Goal: Navigation & Orientation: Find specific page/section

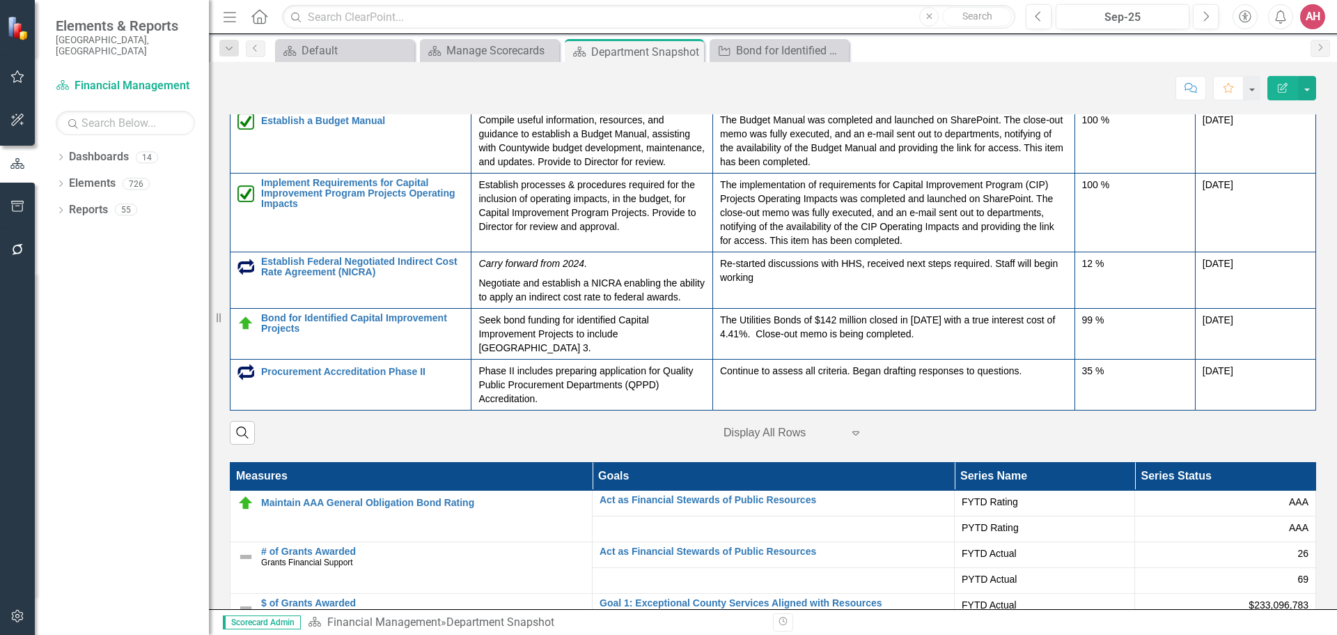
scroll to position [2181, 0]
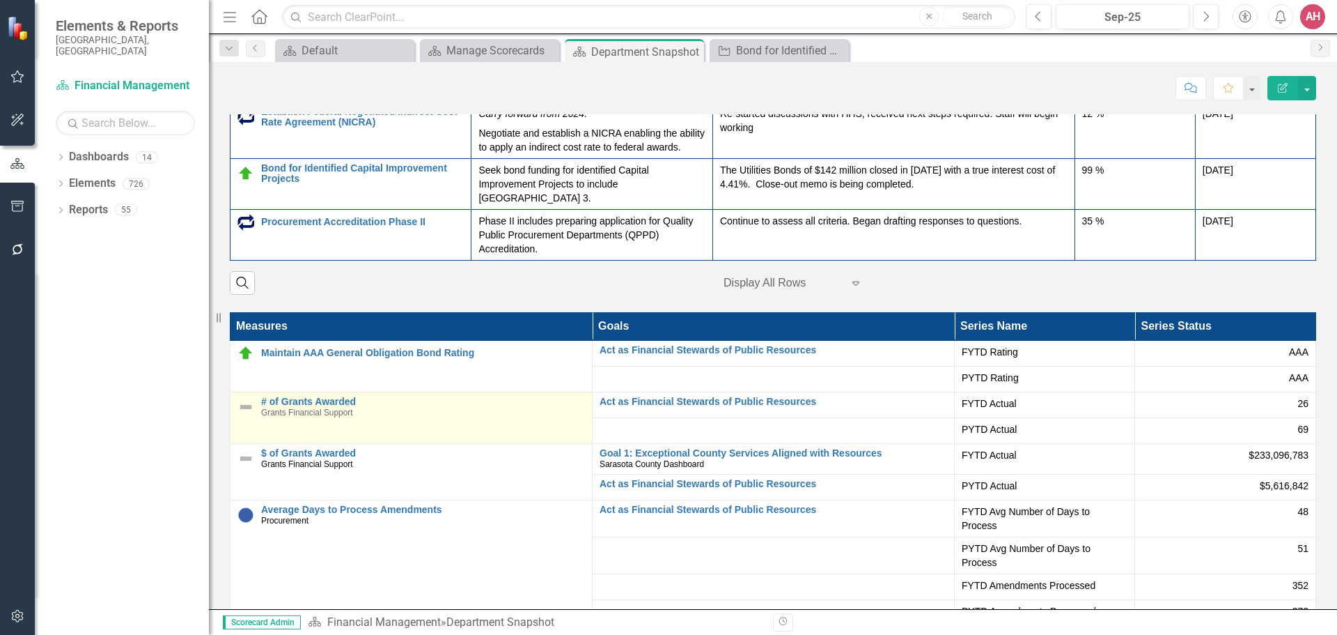
click at [298, 415] on span "Grants Financial Support" at bounding box center [307, 412] width 92 height 10
click at [273, 412] on span "Grants Financial Support" at bounding box center [307, 412] width 92 height 10
click at [275, 410] on span "Grants Financial Support" at bounding box center [307, 412] width 92 height 10
click at [246, 403] on img at bounding box center [246, 406] width 17 height 17
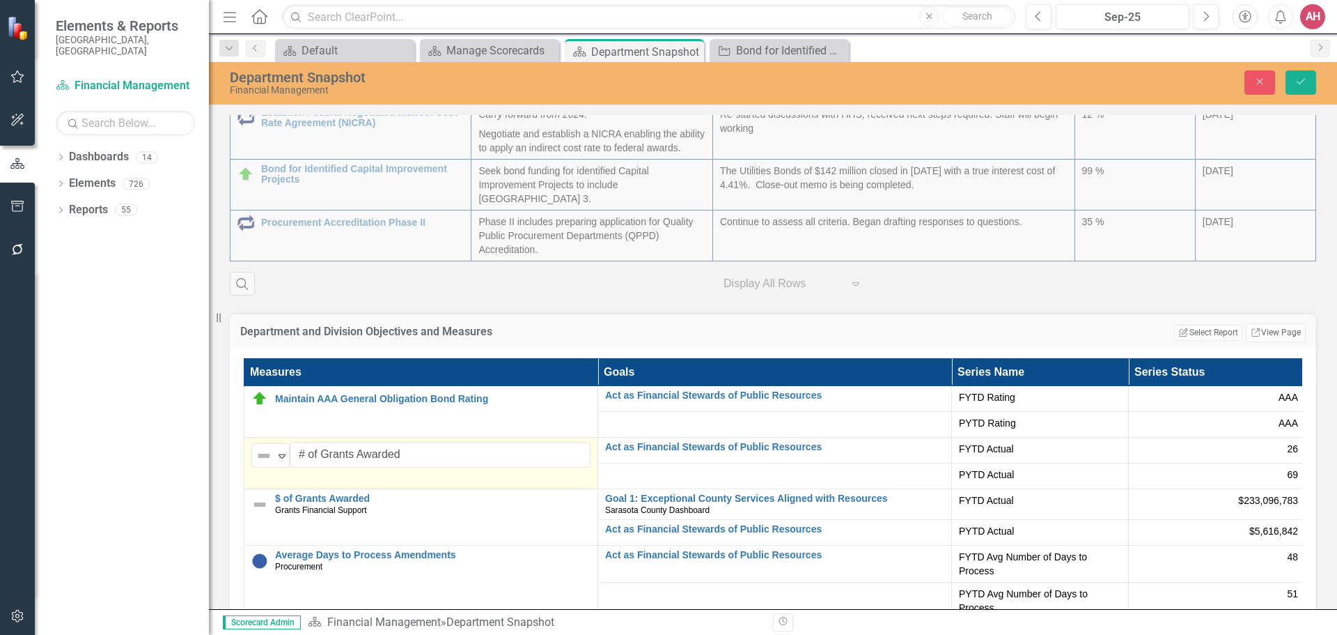
click at [185, 275] on div "Dropdown Dashboards 14 2026 DRAFT Strategic Plan Sarasota County Dashboard Coun…" at bounding box center [122, 390] width 174 height 489
click at [258, 42] on link "Previous" at bounding box center [256, 48] width 20 height 17
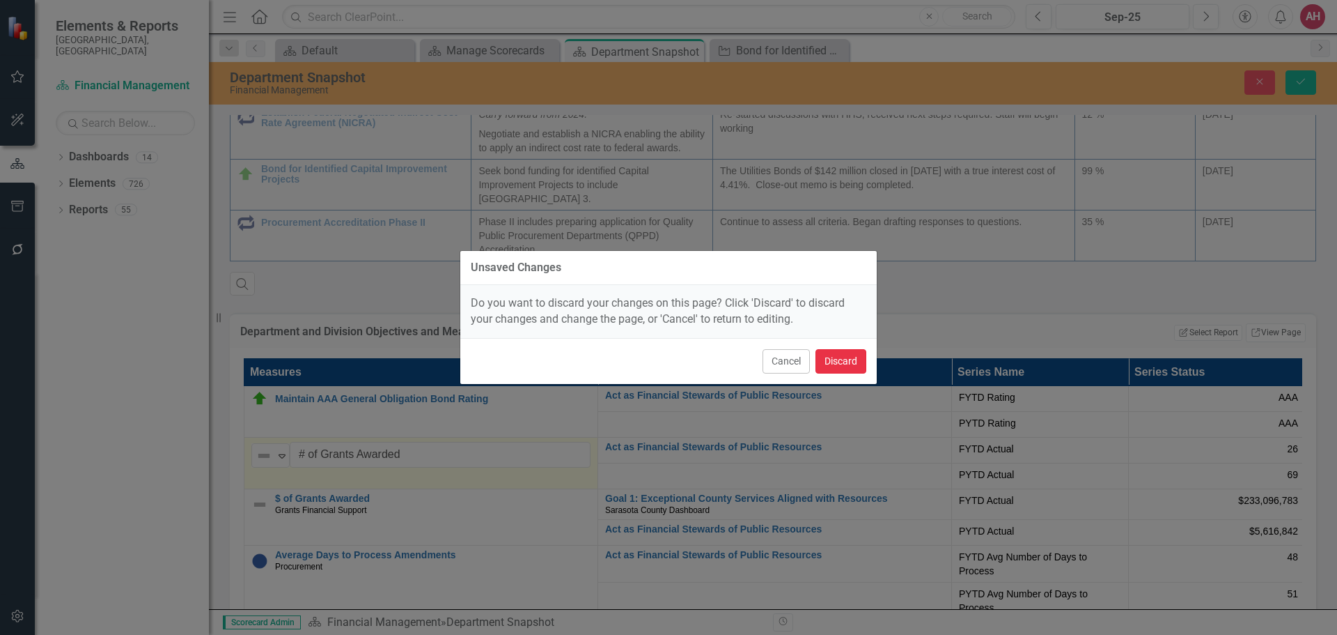
click at [814, 355] on button "Discard" at bounding box center [841, 361] width 51 height 24
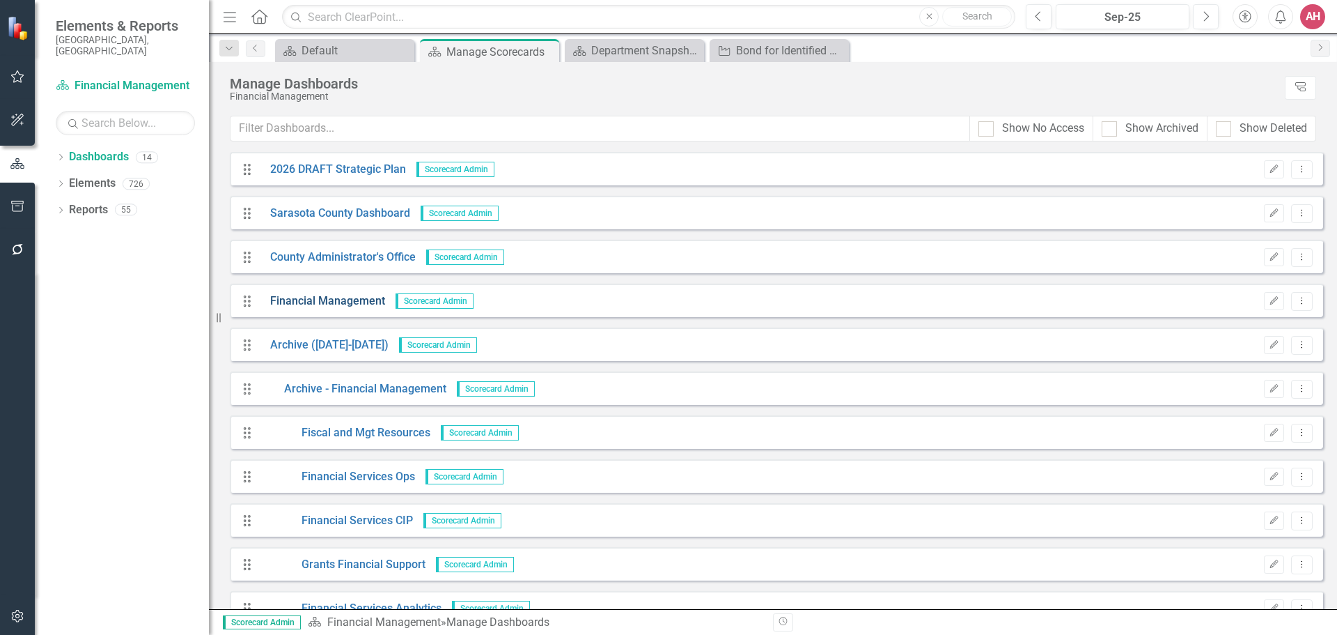
click at [370, 297] on link "Financial Management" at bounding box center [322, 301] width 125 height 16
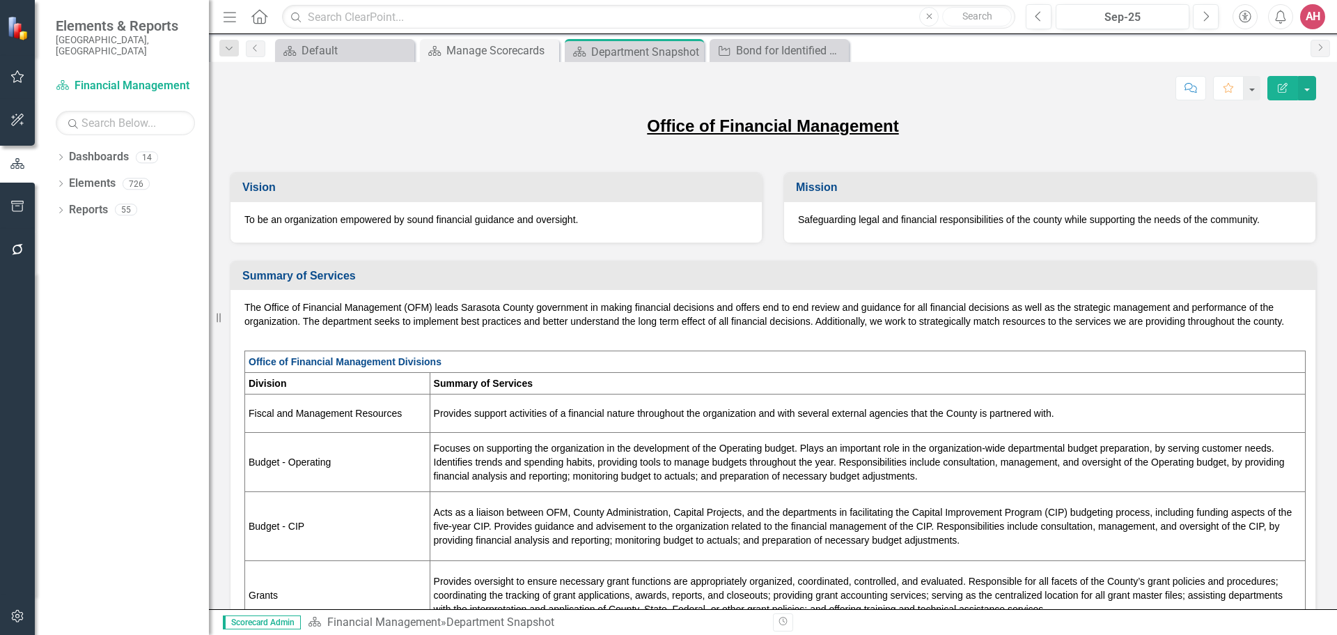
click at [370, 297] on div "The Office of Financial Management (OFM) leads Sarasota County government in ma…" at bounding box center [773, 632] width 1085 height 685
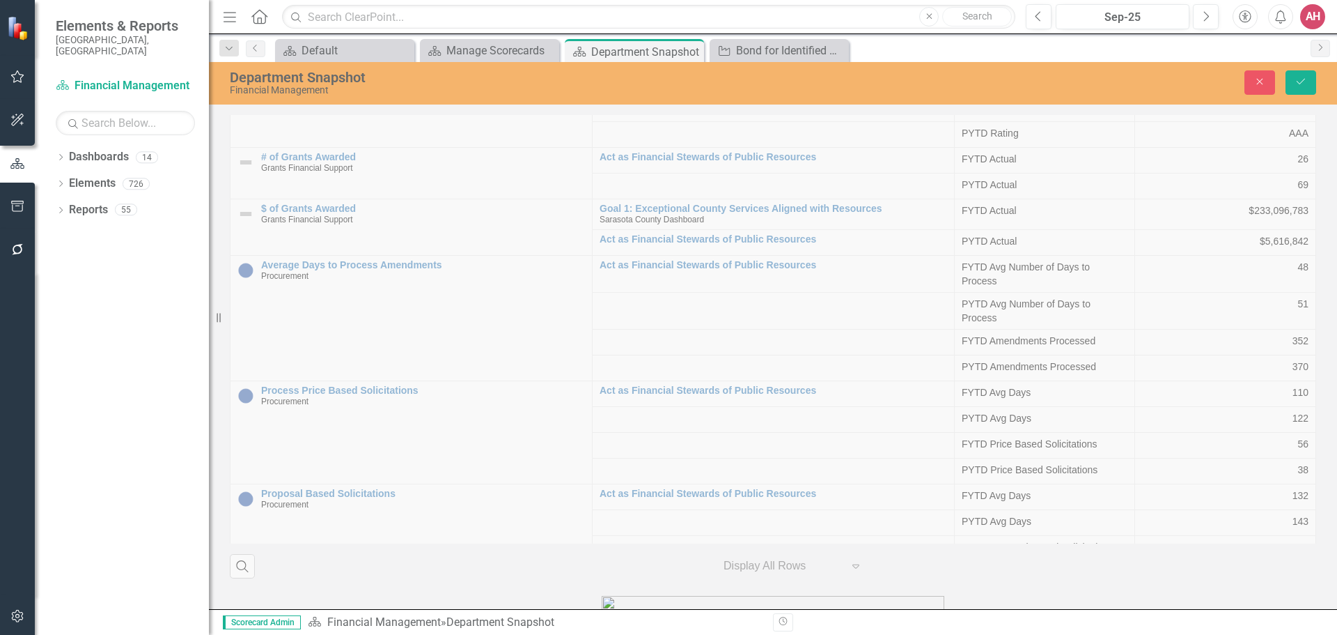
scroll to position [2107, 0]
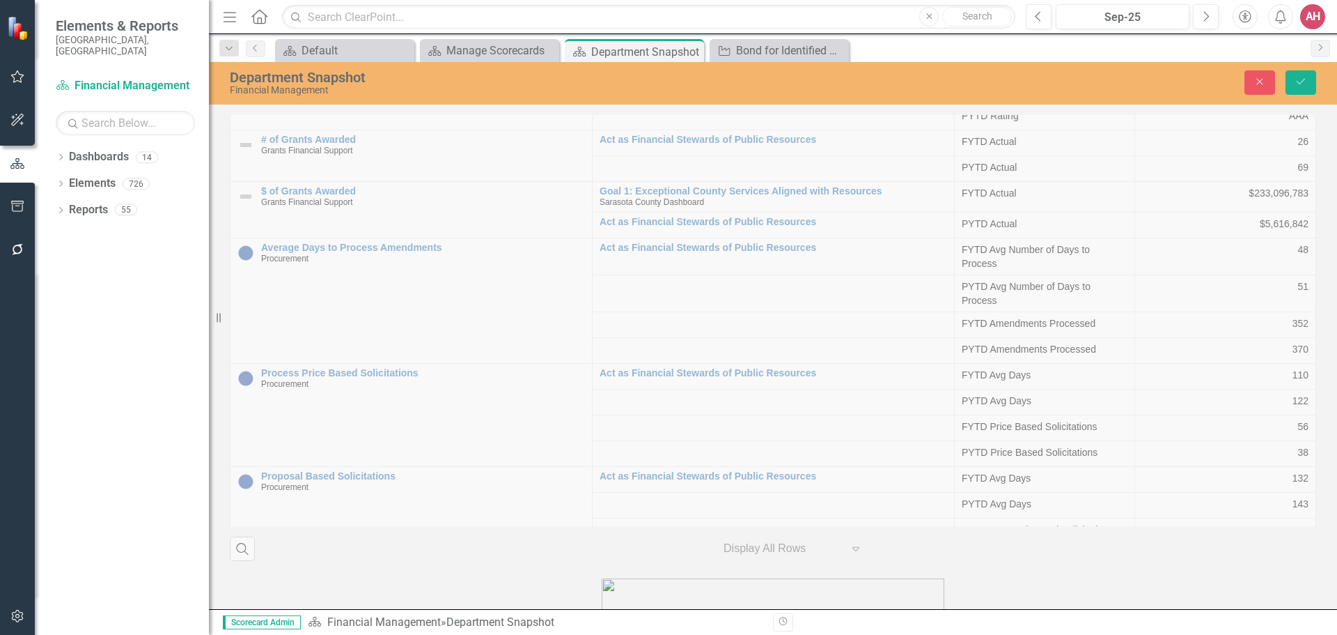
drag, startPoint x: 489, startPoint y: 385, endPoint x: 492, endPoint y: 379, distance: 7.2
click at [489, 384] on div "Measures Goals Series Name Series Status Maintain AAA General Obligation Bond R…" at bounding box center [773, 297] width 1108 height 528
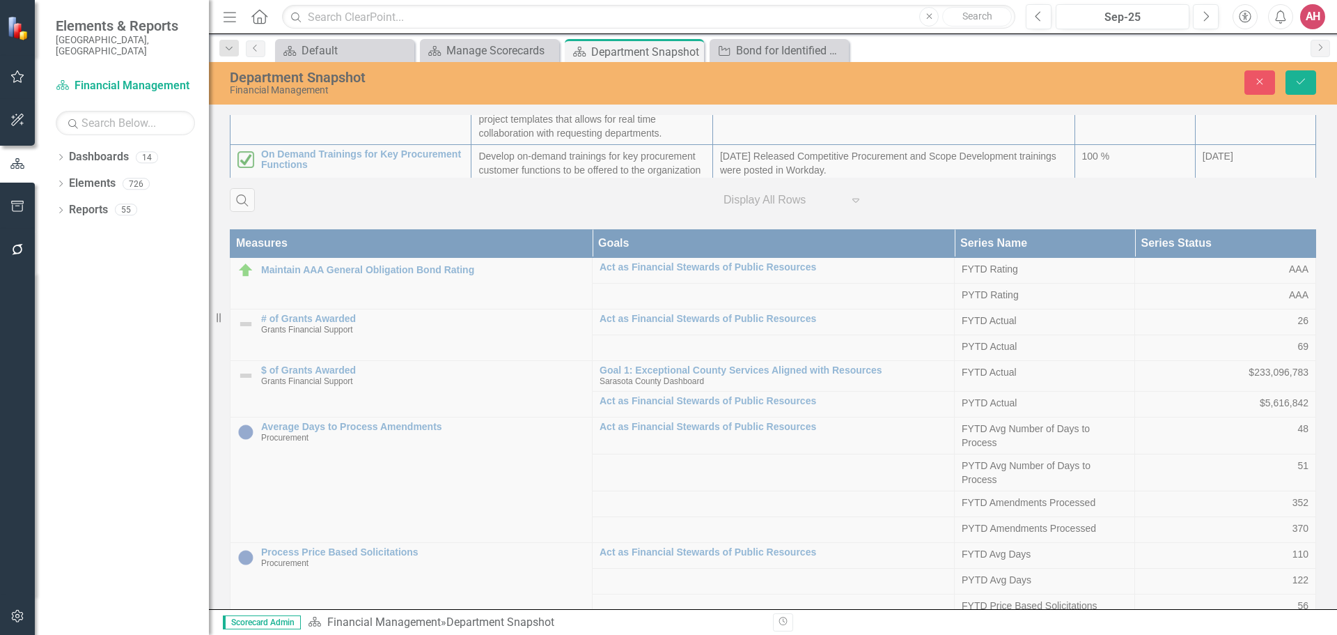
scroll to position [1759, 0]
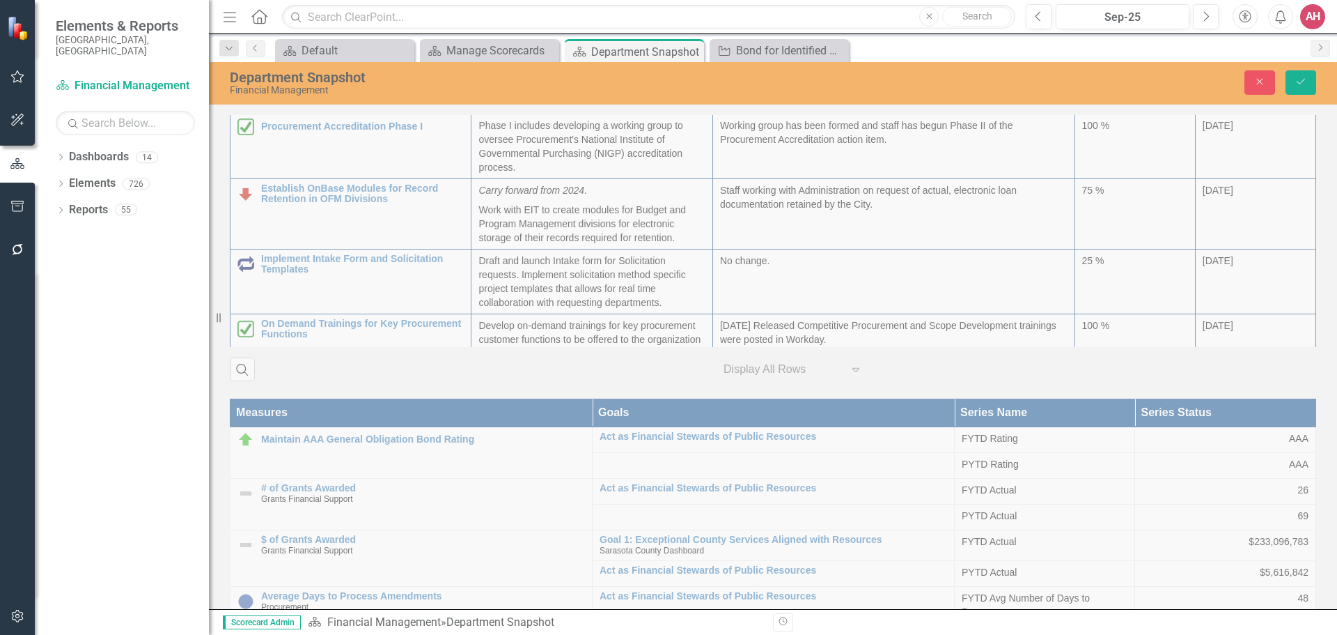
click at [366, 228] on div "Actions Description Update Percent Complete Target End Date Develop Countywide …" at bounding box center [773, 118] width 1108 height 528
drag, startPoint x: 68, startPoint y: 351, endPoint x: 75, endPoint y: 345, distance: 9.5
click at [69, 350] on div "Dropdown Dashboards 14 2026 DRAFT Strategic Plan Sarasota County Dashboard Coun…" at bounding box center [122, 390] width 174 height 489
drag, startPoint x: 79, startPoint y: 341, endPoint x: 89, endPoint y: 310, distance: 32.2
click at [86, 321] on div "Dropdown Dashboards 14 2026 DRAFT Strategic Plan Sarasota County Dashboard Coun…" at bounding box center [122, 390] width 174 height 489
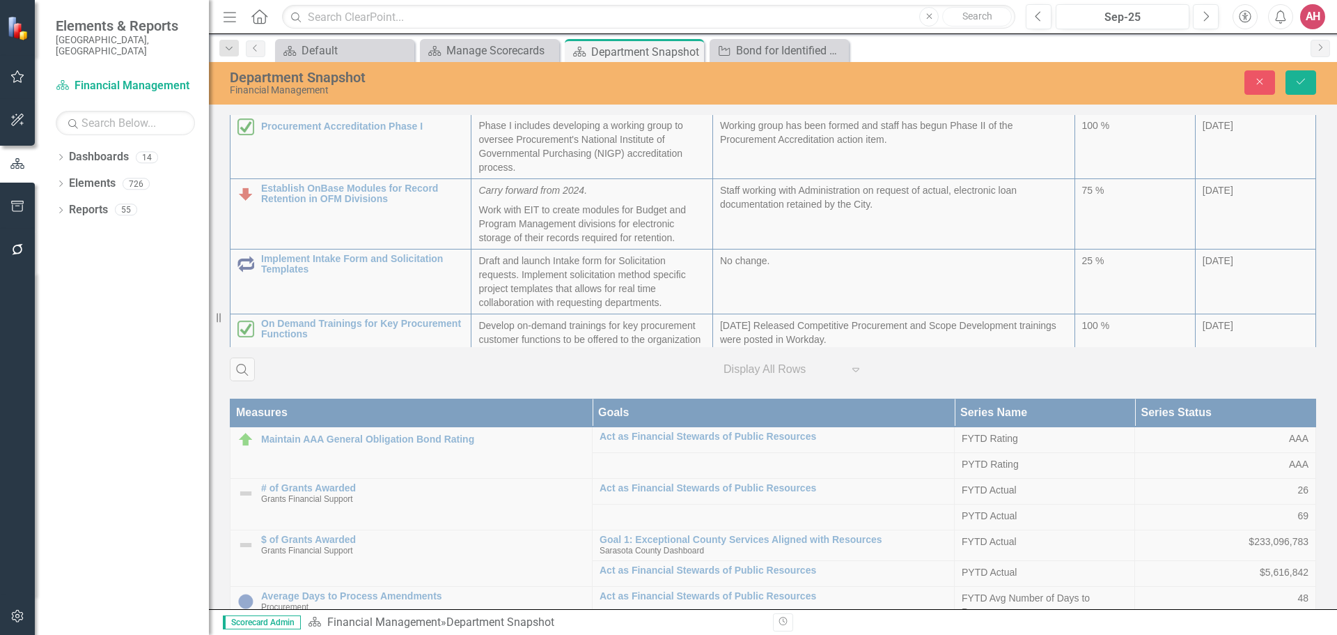
drag, startPoint x: 852, startPoint y: 111, endPoint x: 989, endPoint y: 47, distance: 151.7
click at [814, 111] on div "Department Snapshot Financial Management Close Save Office of Financial Managem…" at bounding box center [773, 335] width 1128 height 547
click at [814, 41] on div "Dashboard Default Close Dashboard Manage Scorecards Close Dashboard Department …" at bounding box center [788, 50] width 1032 height 22
click at [814, 81] on button "Close" at bounding box center [1260, 82] width 31 height 24
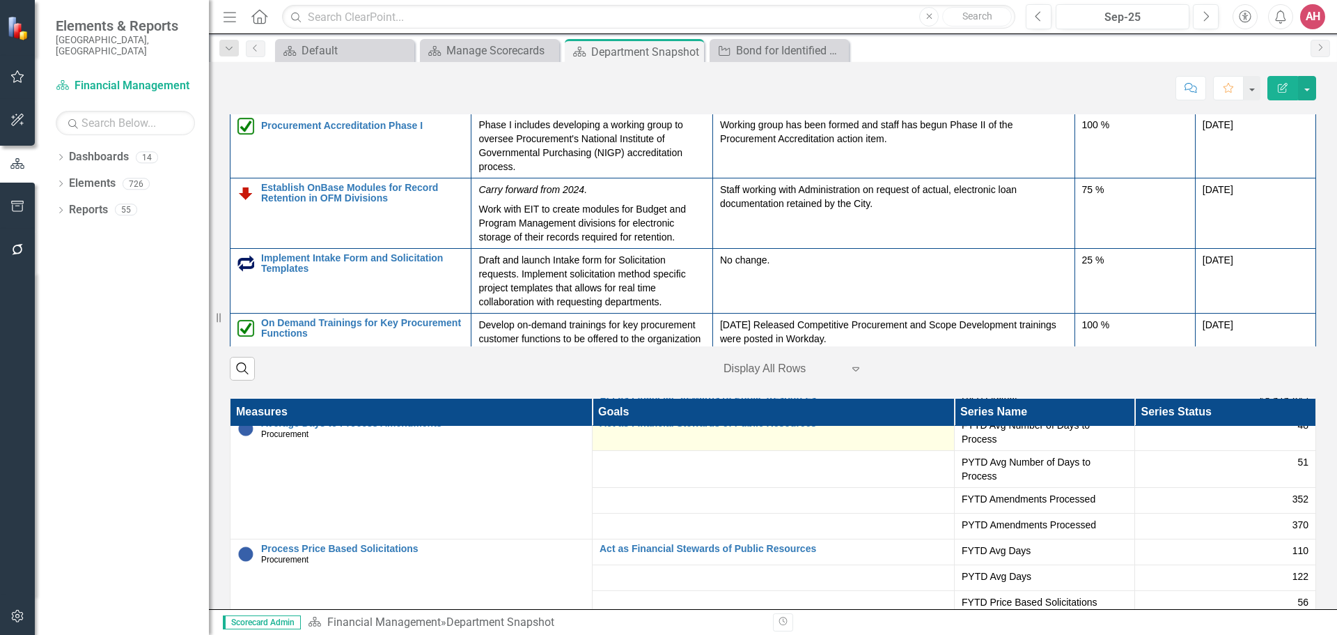
scroll to position [139, 0]
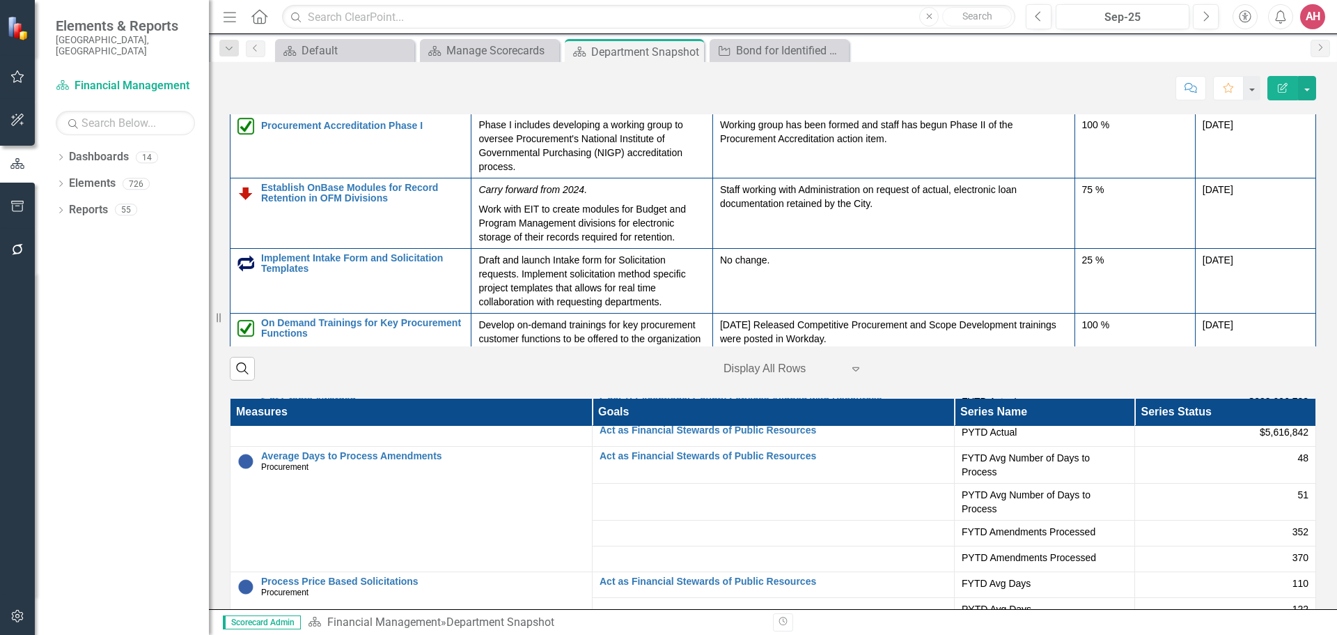
click at [685, 367] on div "‹ Previous 1 (current) › Next Display All Rows Expand" at bounding box center [789, 369] width 266 height 24
